Goal: Information Seeking & Learning: Check status

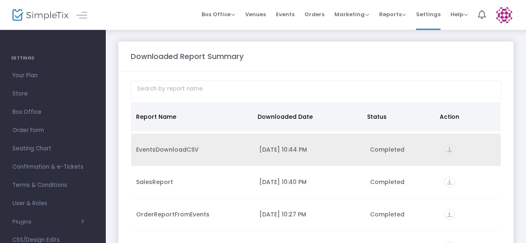
click at [444, 146] on icon "vertical_align_bottom" at bounding box center [449, 149] width 11 height 11
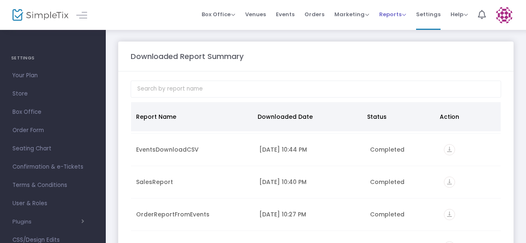
click at [381, 16] on span "Reports" at bounding box center [392, 14] width 27 height 8
click at [397, 43] on li "Sales Reports" at bounding box center [406, 44] width 54 height 16
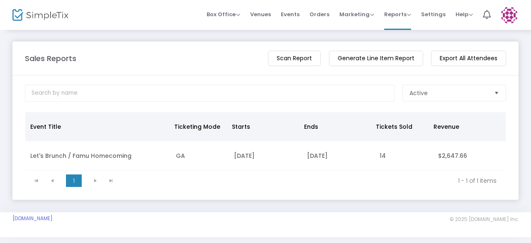
scroll to position [12, 0]
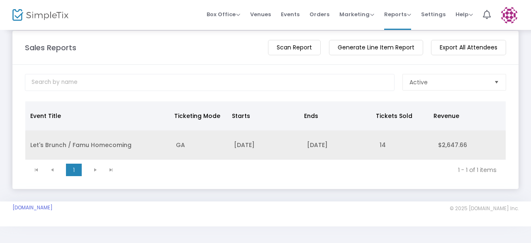
click at [68, 146] on td "Let's Brunch / Famu Homecoming" at bounding box center [98, 144] width 146 height 29
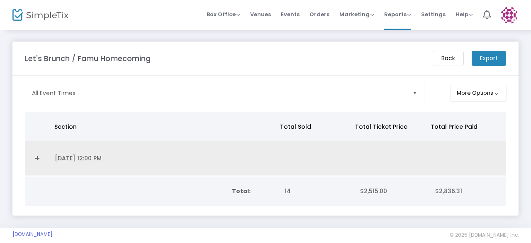
scroll to position [28, 0]
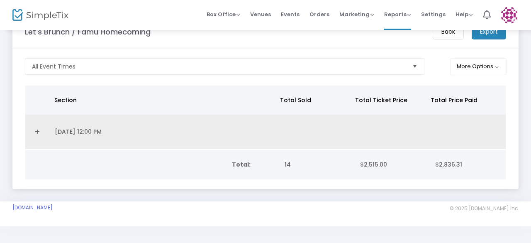
click at [92, 131] on td "10/19/2025 12:00 PM" at bounding box center [164, 131] width 228 height 34
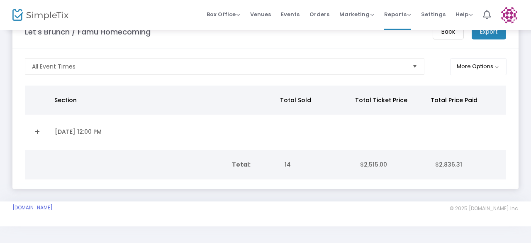
click at [366, 160] on span "$2,515.00" at bounding box center [373, 164] width 27 height 8
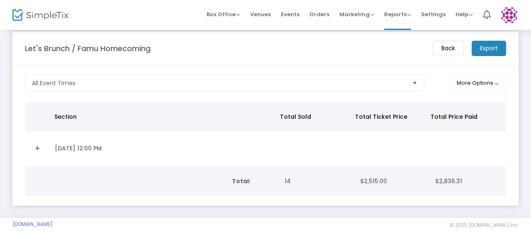
scroll to position [0, 0]
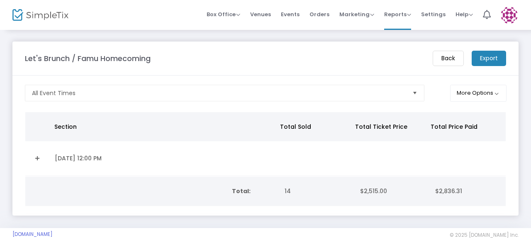
click at [415, 93] on span "Select" at bounding box center [415, 93] width 14 height 14
click at [483, 95] on button "More Options" at bounding box center [478, 93] width 57 height 17
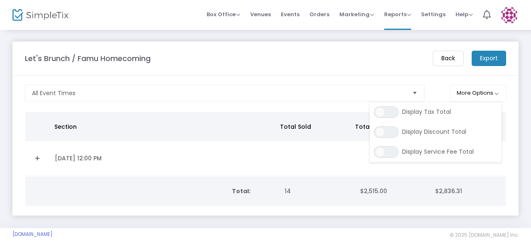
click at [354, 47] on m-panel-header "Let's Brunch / Famu Homecoming Back Export" at bounding box center [265, 58] width 506 height 34
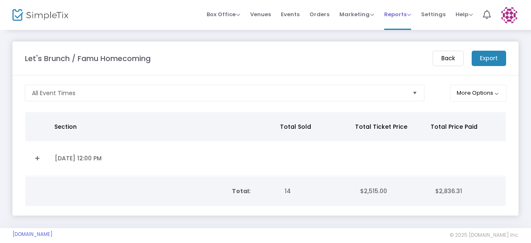
click at [398, 19] on span "Reports Analytics Sales Reports Download" at bounding box center [397, 14] width 27 height 21
click at [439, 64] on m-button "Back" at bounding box center [447, 58] width 31 height 15
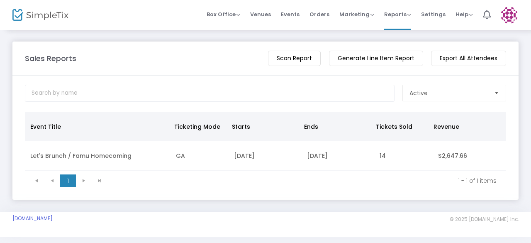
click at [61, 157] on td "Let's Brunch / Famu Homecoming" at bounding box center [98, 155] width 146 height 29
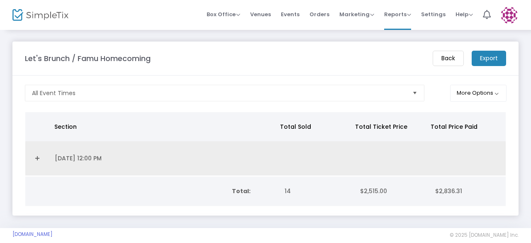
click at [60, 163] on td "10/19/2025 12:00 PM" at bounding box center [164, 158] width 228 height 34
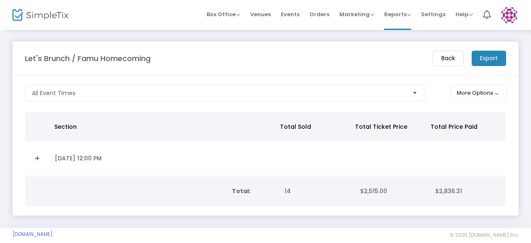
click at [37, 156] on link "Expand Details" at bounding box center [37, 157] width 15 height 13
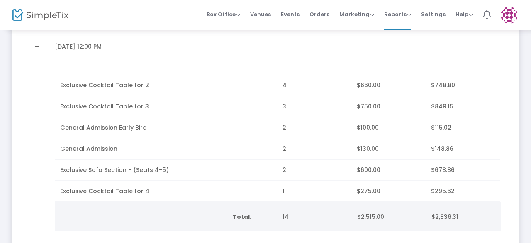
scroll to position [124, 0]
